Goal: Navigation & Orientation: Find specific page/section

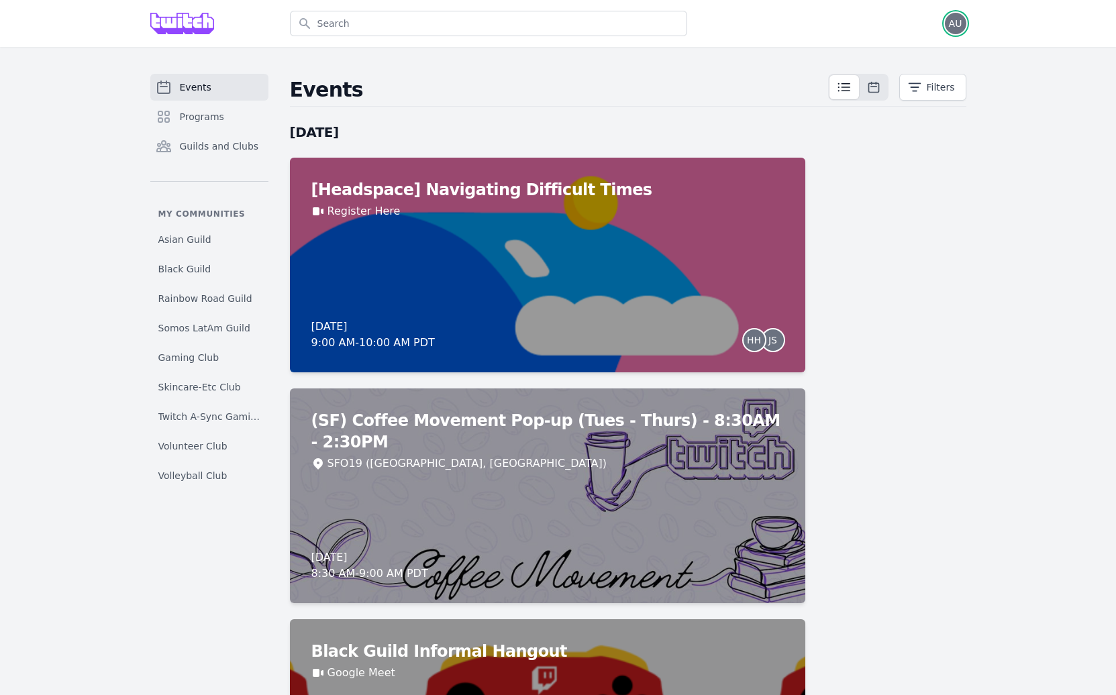
click at [949, 24] on span "AU" at bounding box center [955, 23] width 13 height 9
click at [860, 50] on link "Admin" at bounding box center [901, 54] width 129 height 24
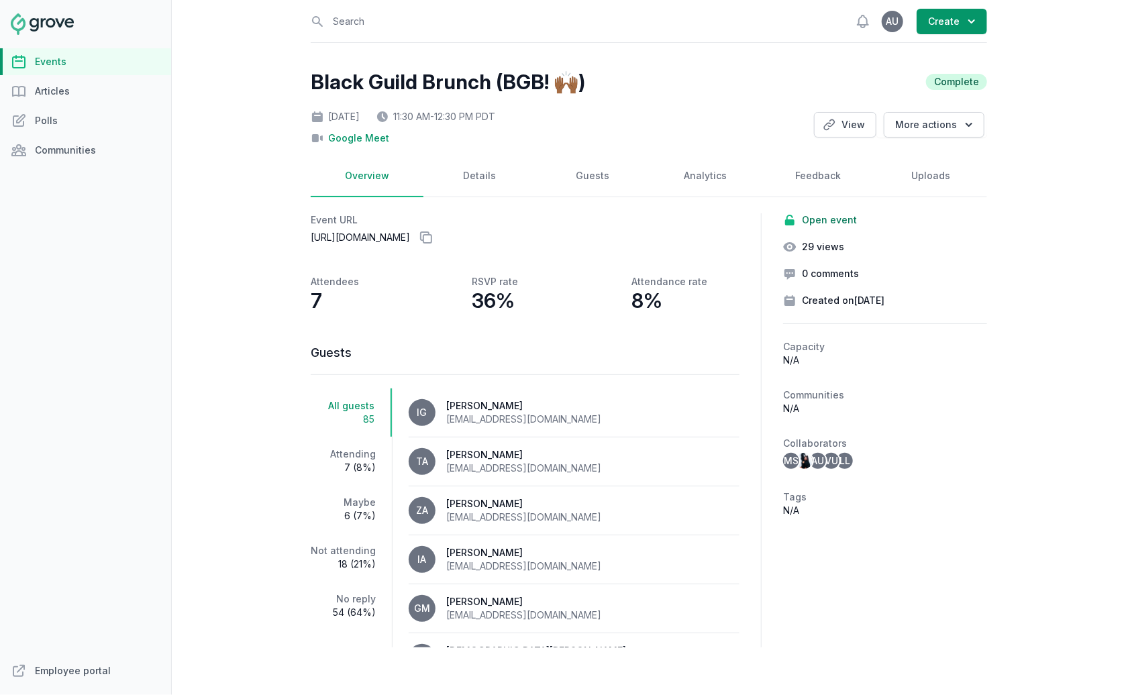
click at [439, 115] on div "11:30 AM - 12:30 PM PDT" at bounding box center [435, 116] width 119 height 13
